Goal: Navigation & Orientation: Find specific page/section

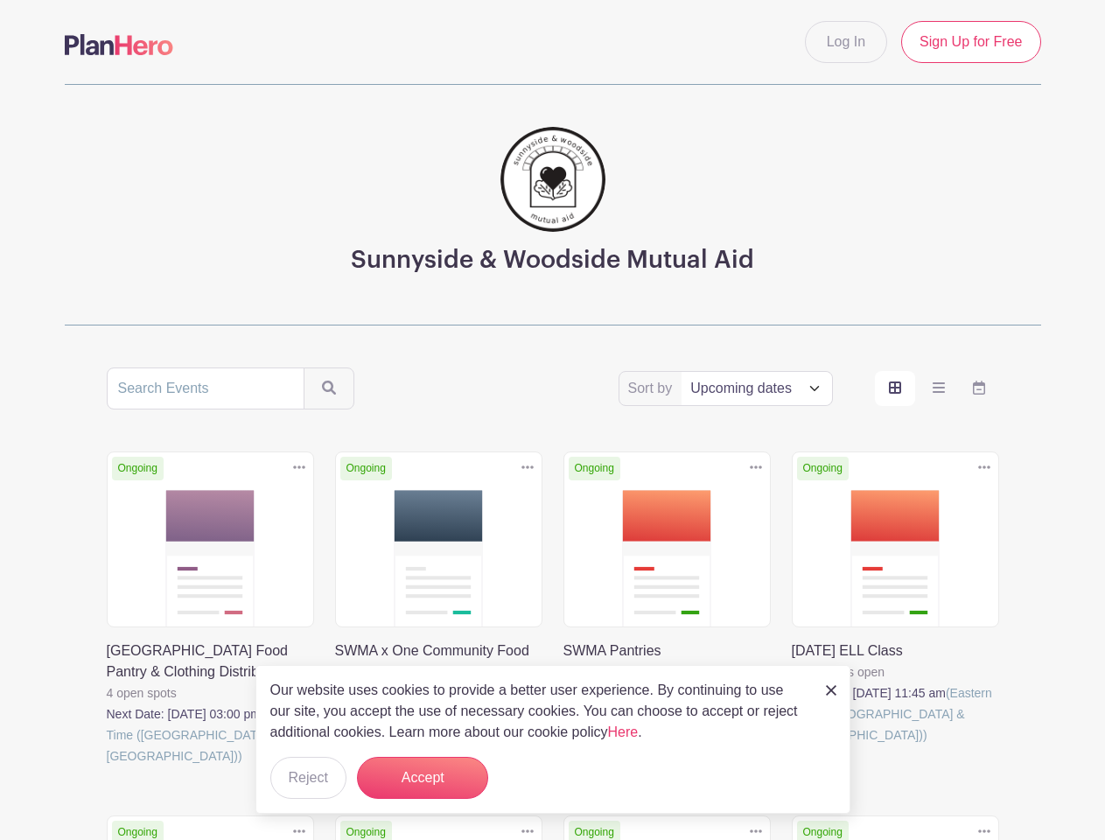
click at [552, 420] on div "Sort by Title Recently modified Newest Upcoming dates Ongoing Duplicate [GEOGRA…" at bounding box center [553, 783] width 892 height 833
click at [553, 604] on div "Ongoing Duplicate [GEOGRAPHIC_DATA] SWMA Pantries 20 open spots Next Date: [DAT…" at bounding box center [667, 629] width 228 height 357
click at [299, 467] on icon at bounding box center [299, 466] width 12 height 3
click at [528, 467] on icon at bounding box center [527, 466] width 12 height 3
click at [756, 467] on icon at bounding box center [756, 466] width 12 height 3
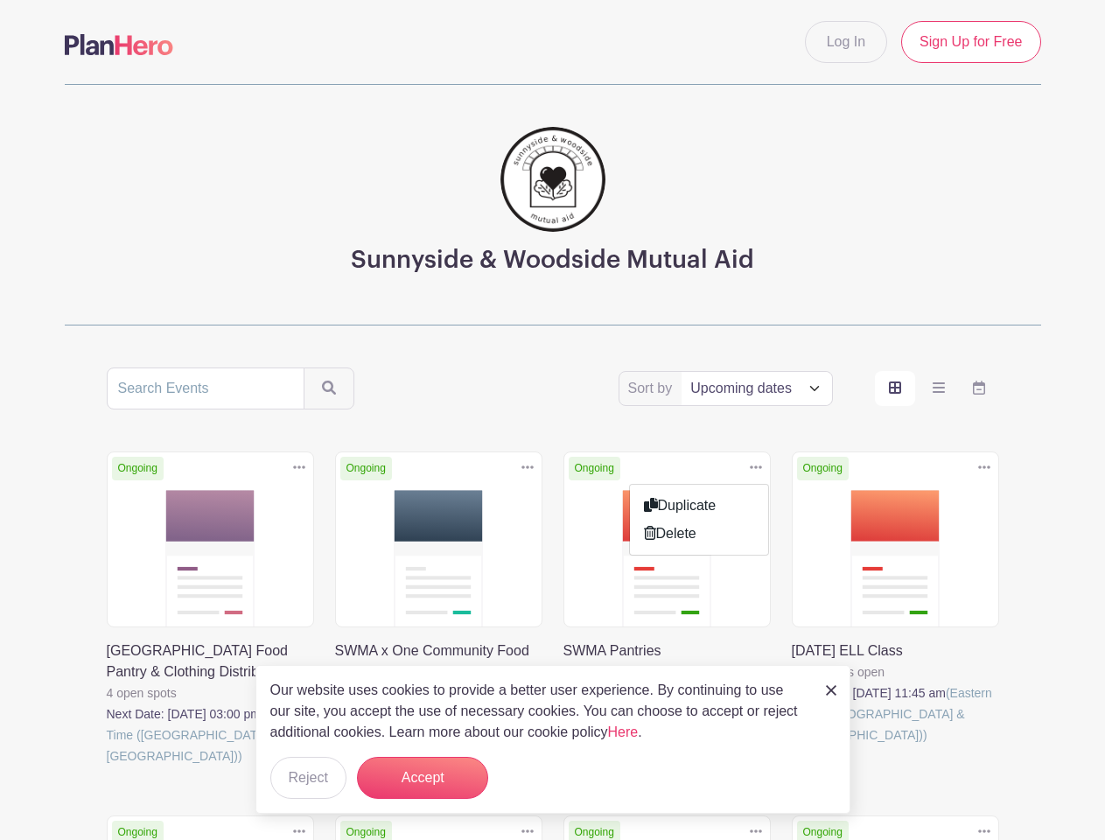
click at [984, 467] on icon at bounding box center [984, 466] width 12 height 3
click at [984, 829] on icon at bounding box center [984, 830] width 12 height 3
click at [423, 778] on button "Accept" at bounding box center [422, 778] width 131 height 42
